Goal: Task Accomplishment & Management: Use online tool/utility

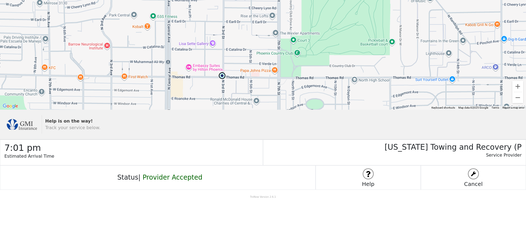
drag, startPoint x: 273, startPoint y: 55, endPoint x: 171, endPoint y: 41, distance: 103.0
click at [171, 41] on div at bounding box center [263, 55] width 526 height 110
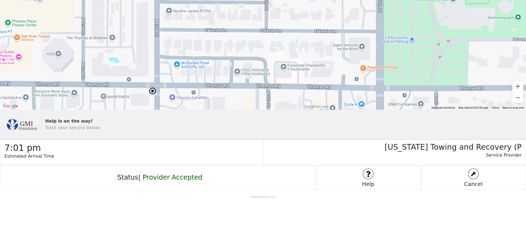
drag, startPoint x: 184, startPoint y: 70, endPoint x: 202, endPoint y: 88, distance: 26.2
click at [202, 88] on div at bounding box center [263, 55] width 526 height 110
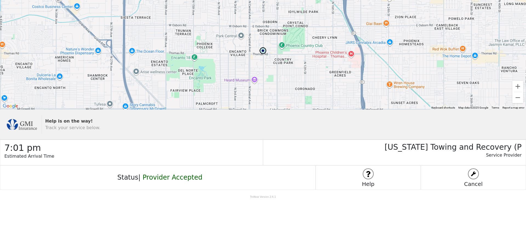
drag, startPoint x: 237, startPoint y: 61, endPoint x: 224, endPoint y: 79, distance: 22.4
click at [224, 79] on div at bounding box center [263, 55] width 526 height 110
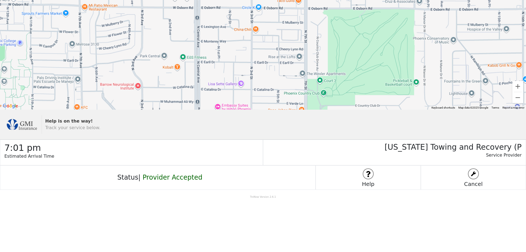
drag, startPoint x: 230, startPoint y: 86, endPoint x: 208, endPoint y: 33, distance: 56.8
click at [208, 33] on div at bounding box center [263, 55] width 526 height 110
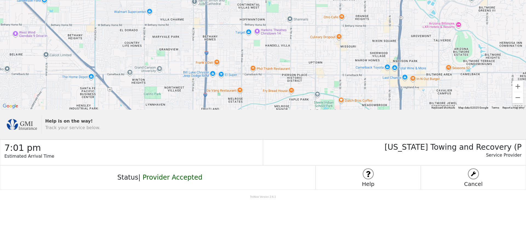
drag, startPoint x: 232, startPoint y: 85, endPoint x: 186, endPoint y: 31, distance: 70.6
click at [187, 32] on div at bounding box center [263, 55] width 526 height 110
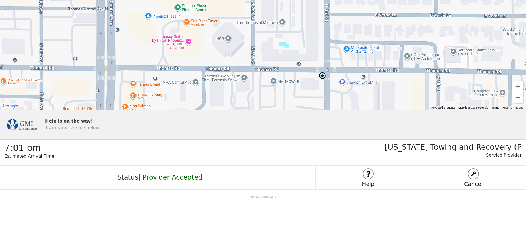
drag, startPoint x: 267, startPoint y: 51, endPoint x: 237, endPoint y: 88, distance: 48.0
click at [237, 88] on div at bounding box center [263, 55] width 526 height 110
